Goal: Information Seeking & Learning: Understand process/instructions

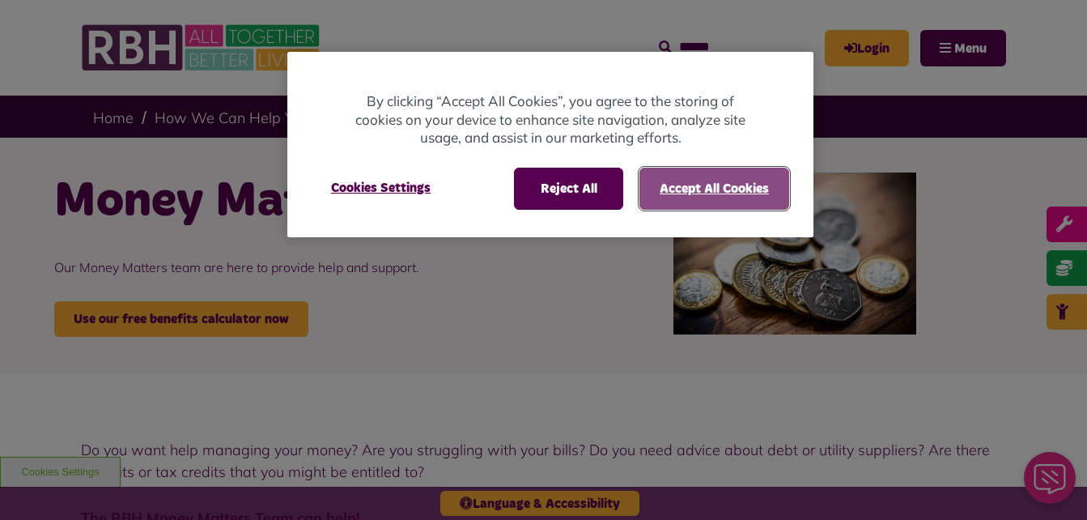
click at [693, 180] on button "Accept All Cookies" at bounding box center [714, 189] width 150 height 42
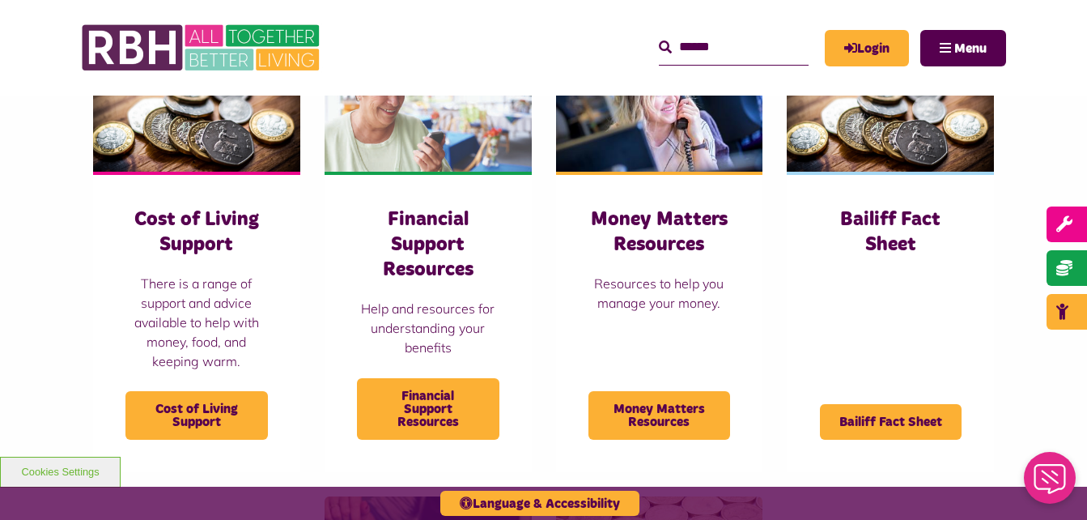
scroll to position [757, 0]
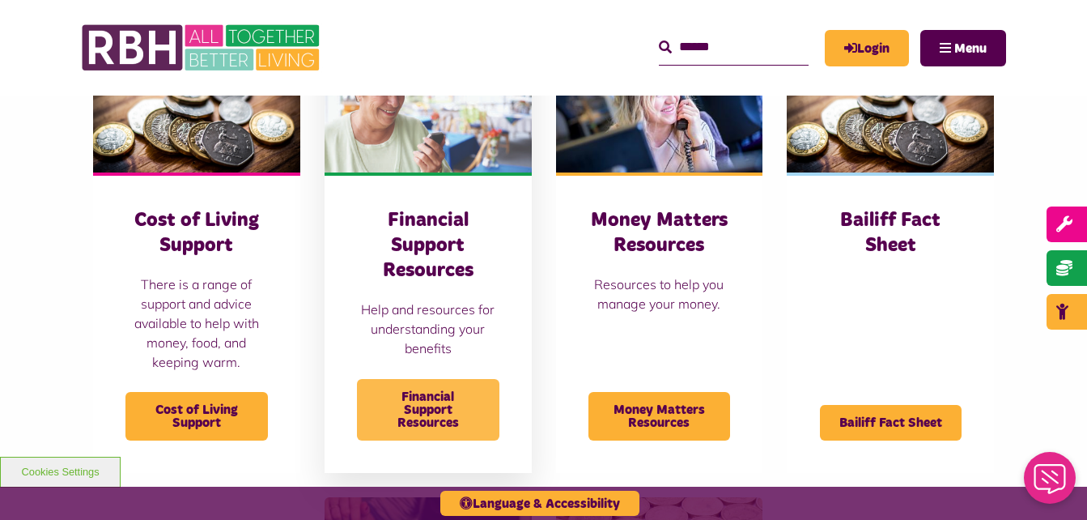
click at [433, 406] on span "Financial Support Resources" at bounding box center [428, 410] width 142 height 62
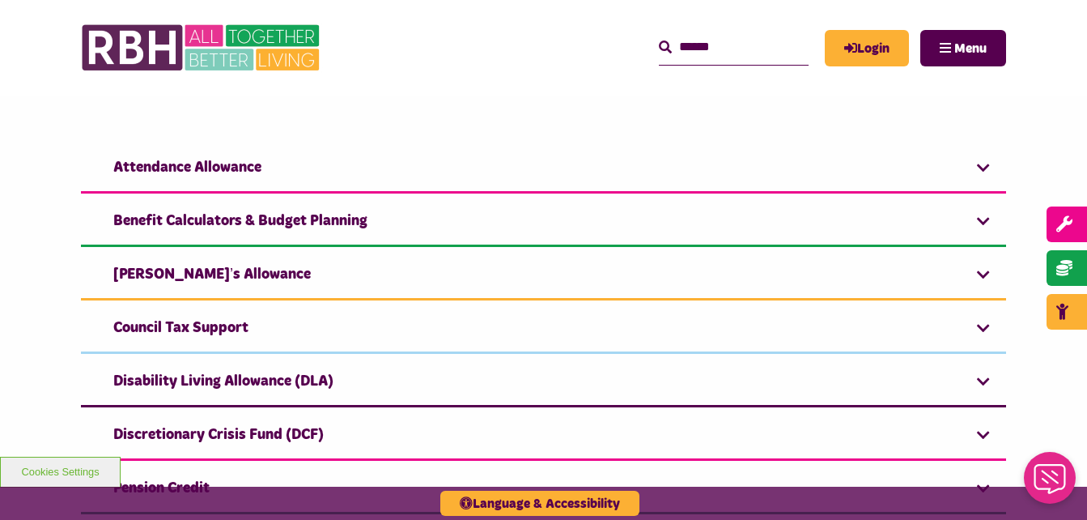
scroll to position [443, 0]
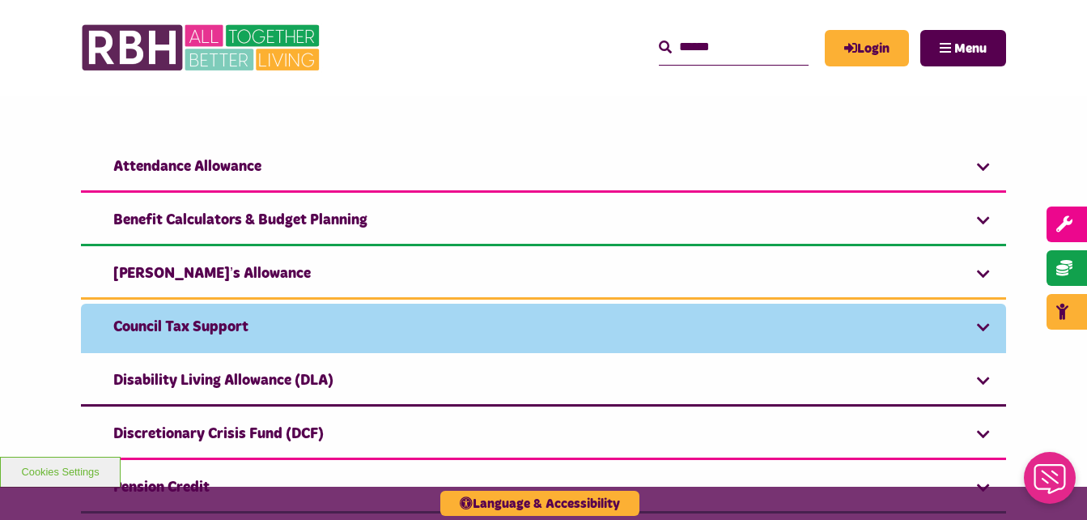
click at [514, 333] on link "Council Tax Support" at bounding box center [543, 327] width 925 height 49
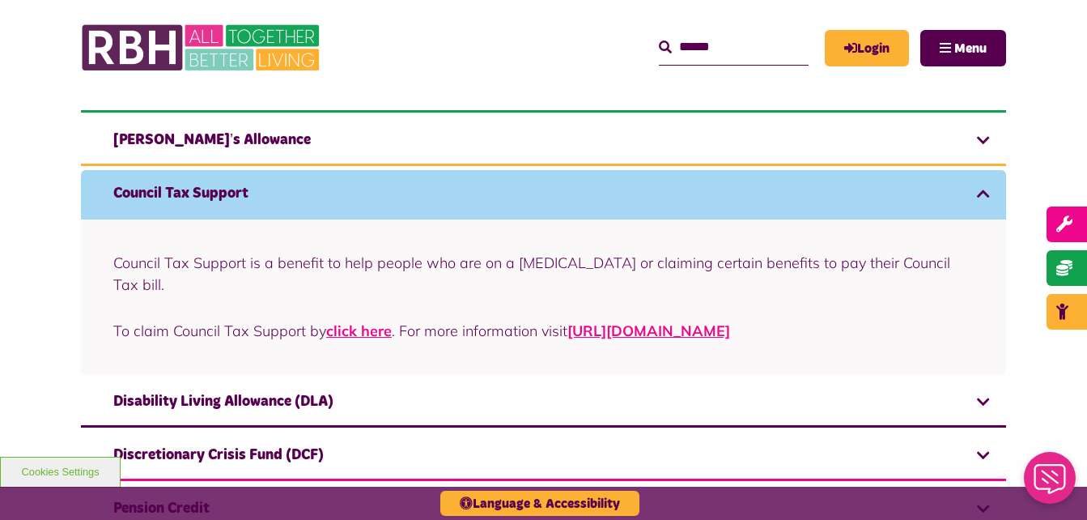
scroll to position [577, 0]
click at [358, 320] on link "click here" at bounding box center [359, 329] width 66 height 19
